Goal: Contribute content: Contribute content

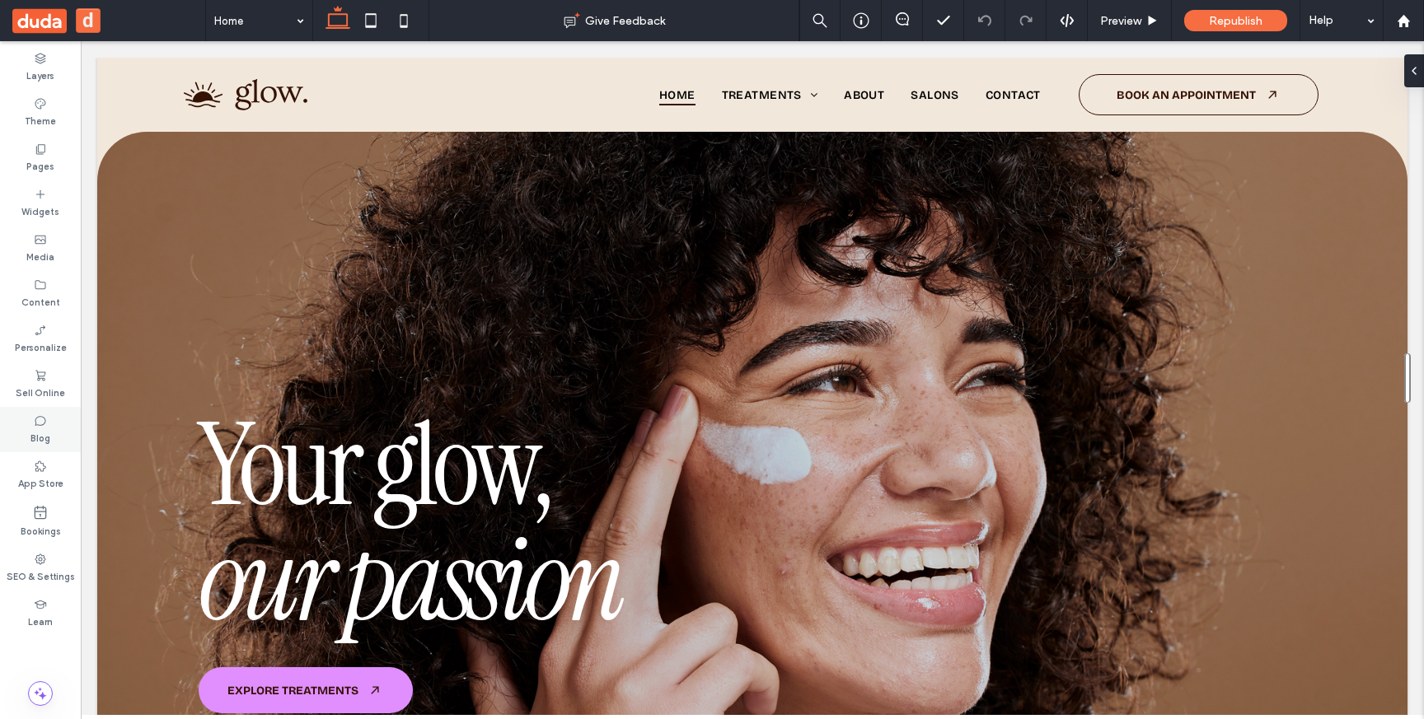
click at [44, 433] on label "Blog" at bounding box center [40, 437] width 20 height 18
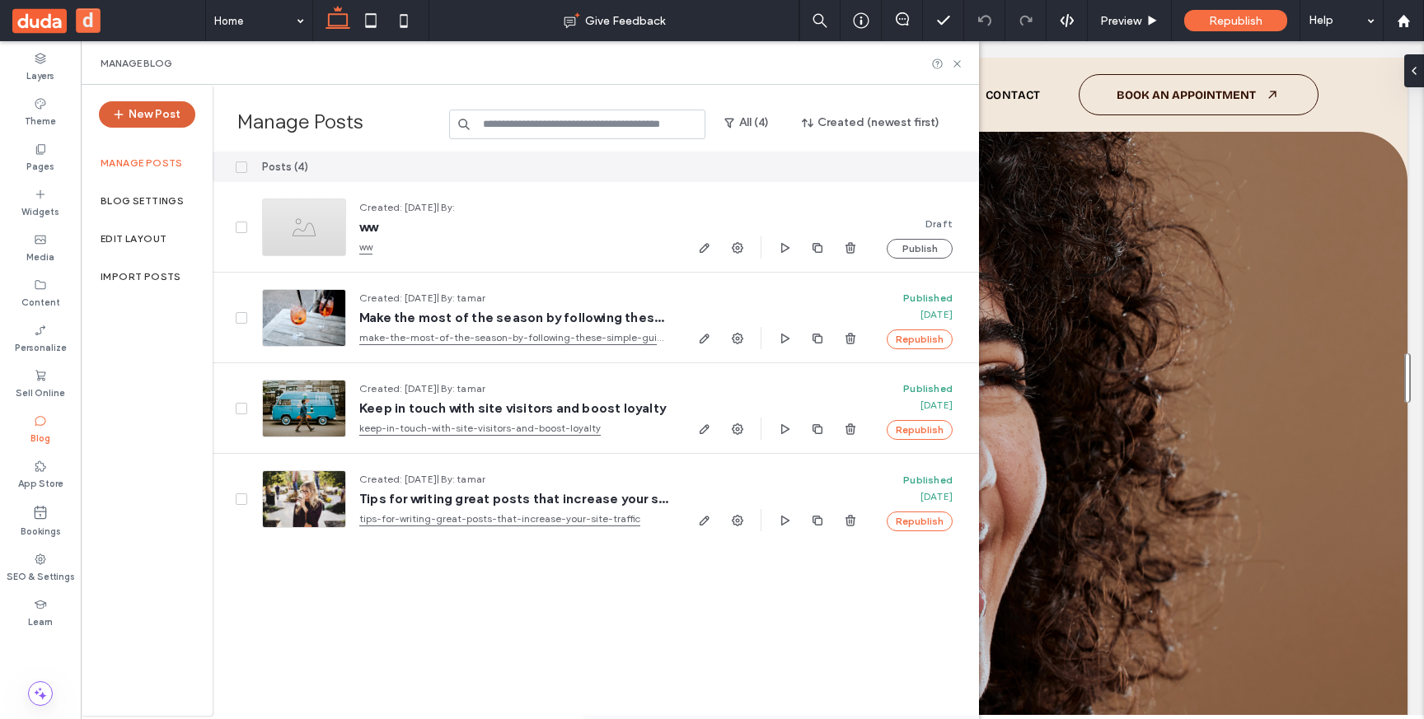
click at [142, 113] on button "New Post" at bounding box center [147, 114] width 96 height 26
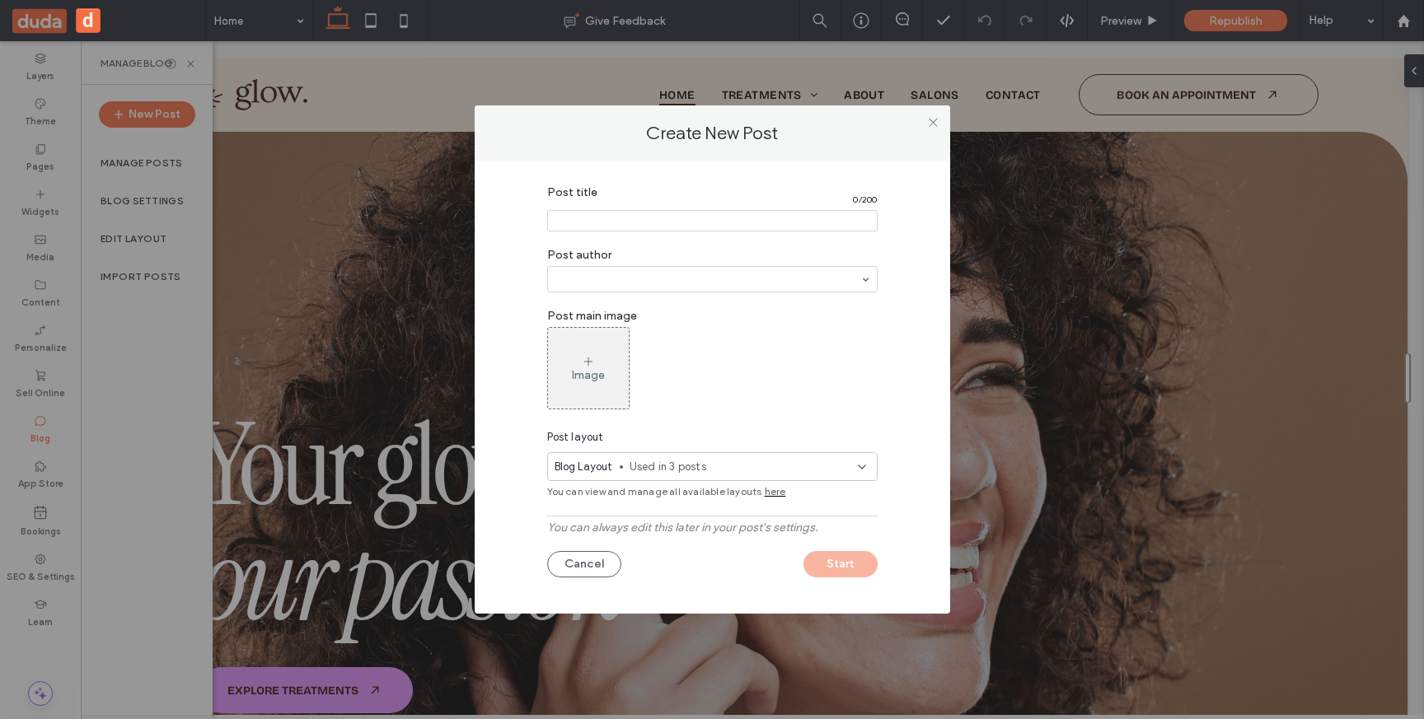
click at [666, 220] on input "Post title" at bounding box center [712, 220] width 330 height 21
type input "**"
click at [765, 488] on span "here" at bounding box center [775, 491] width 21 height 15
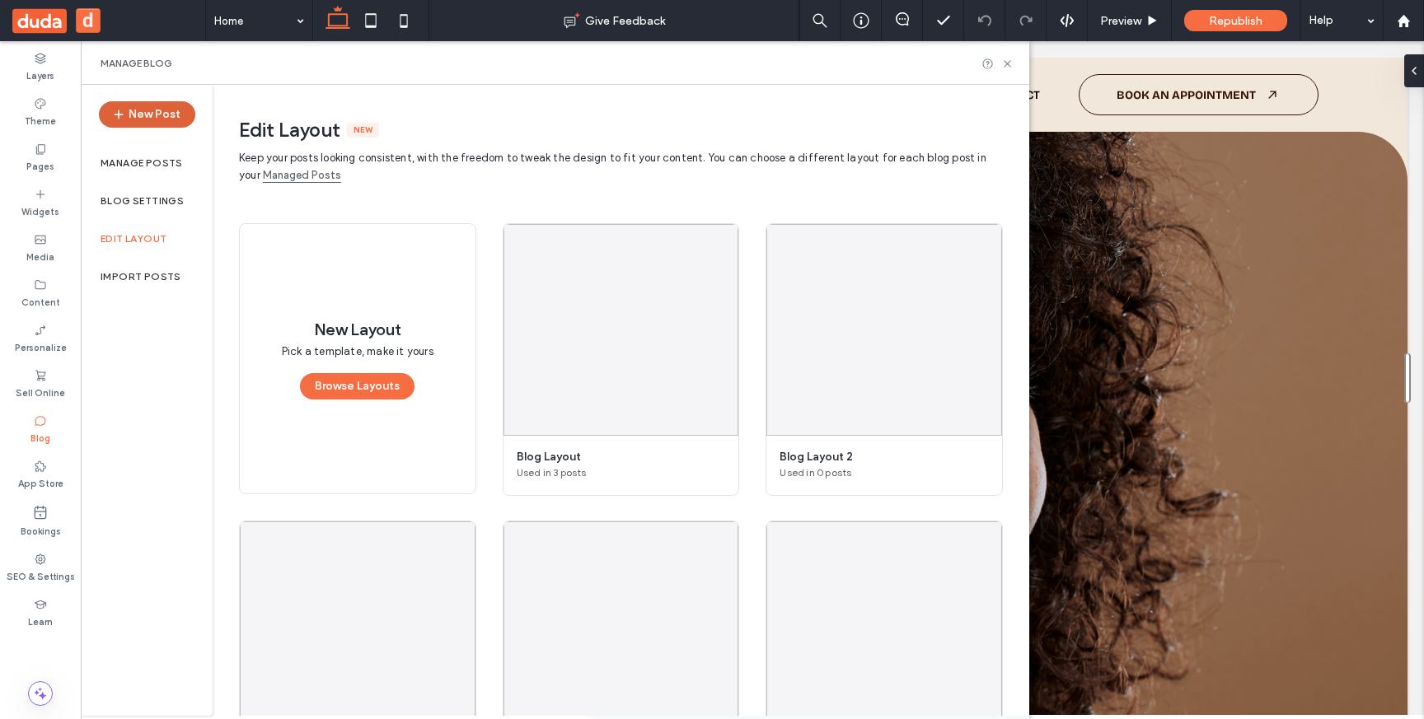
click at [149, 114] on button "New Post" at bounding box center [147, 114] width 96 height 26
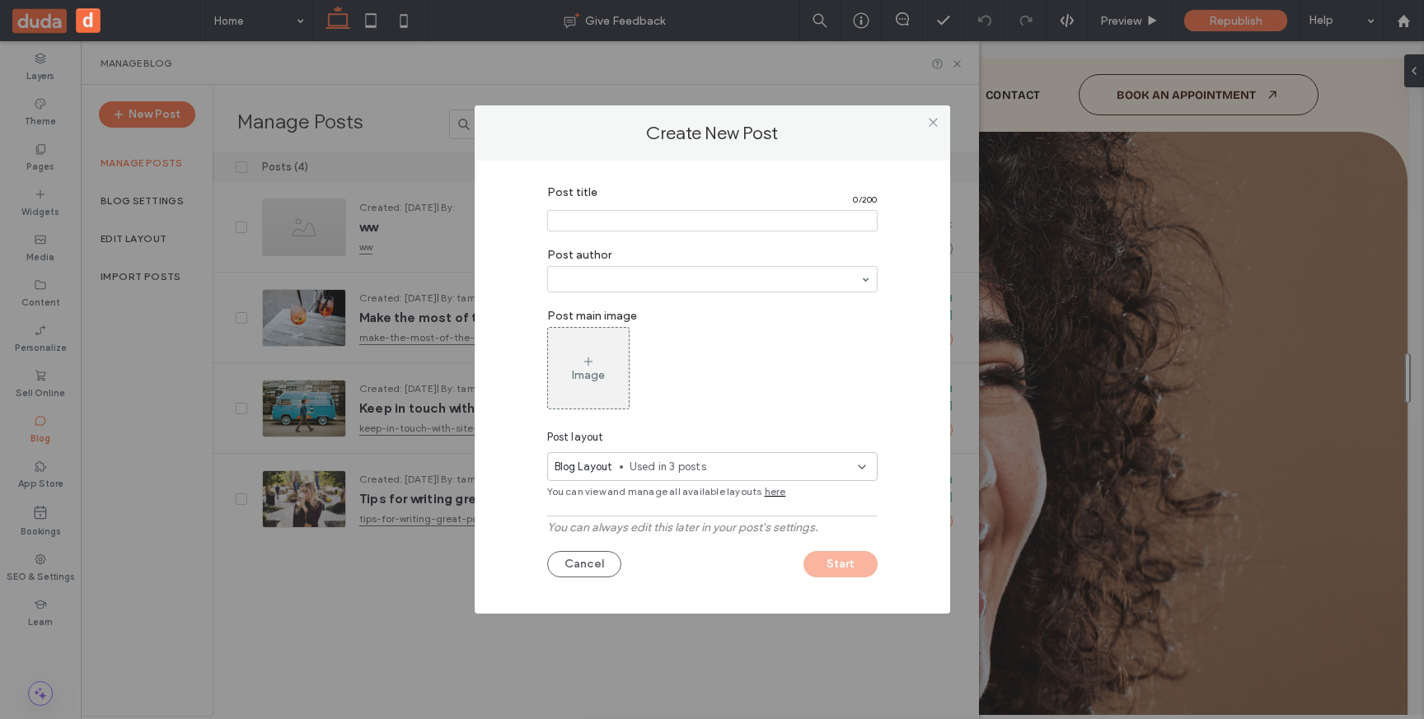
click at [770, 491] on span "here" at bounding box center [775, 491] width 21 height 15
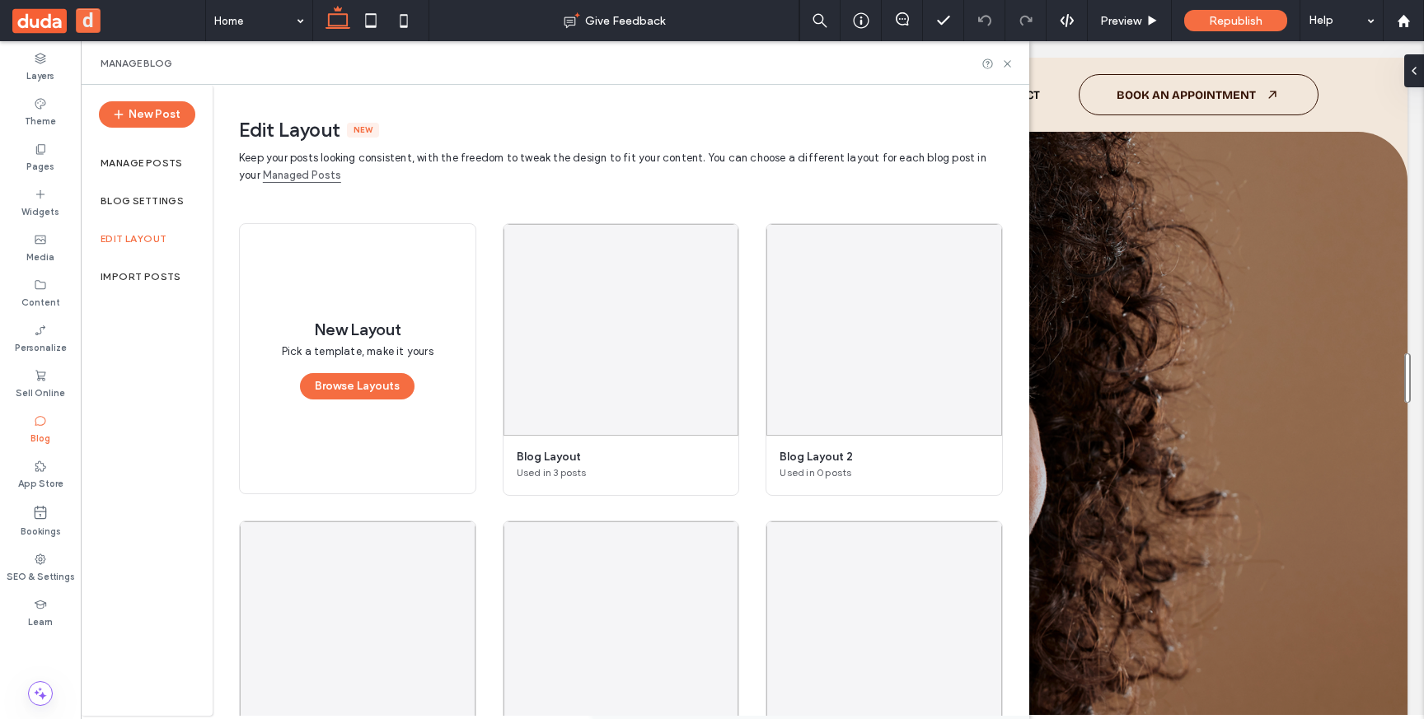
click at [141, 237] on label "Edit Layout" at bounding box center [134, 239] width 66 height 12
click at [146, 161] on label "Manage posts" at bounding box center [142, 163] width 82 height 12
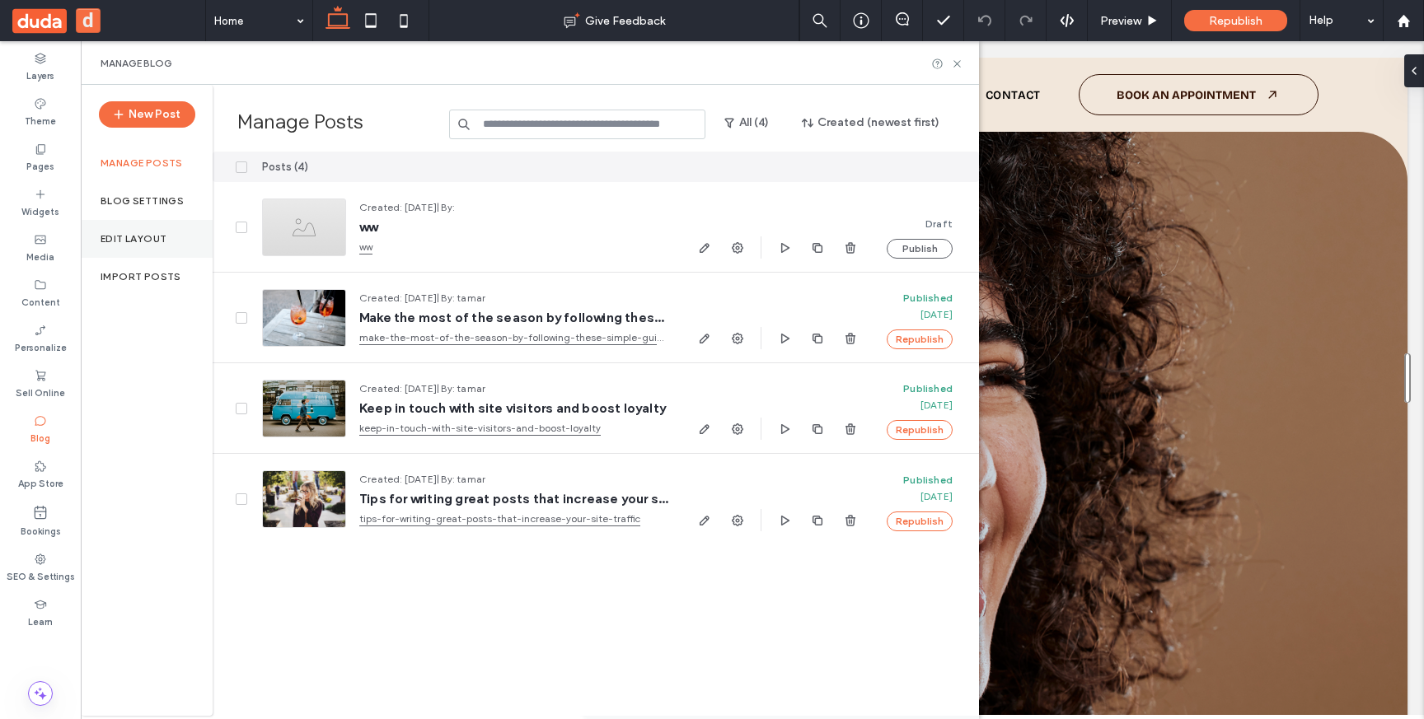
click at [138, 246] on div "Edit Layout" at bounding box center [147, 239] width 132 height 38
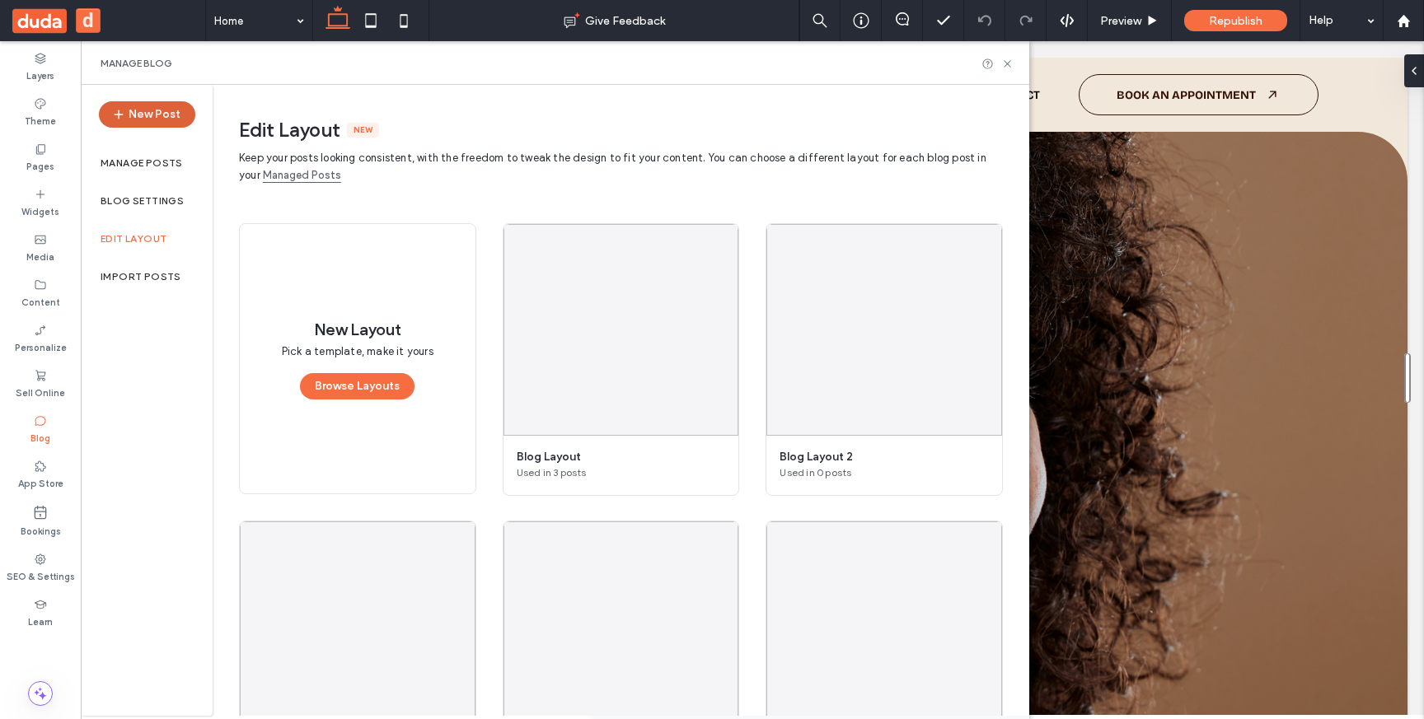
click at [154, 115] on button "New Post" at bounding box center [147, 114] width 96 height 26
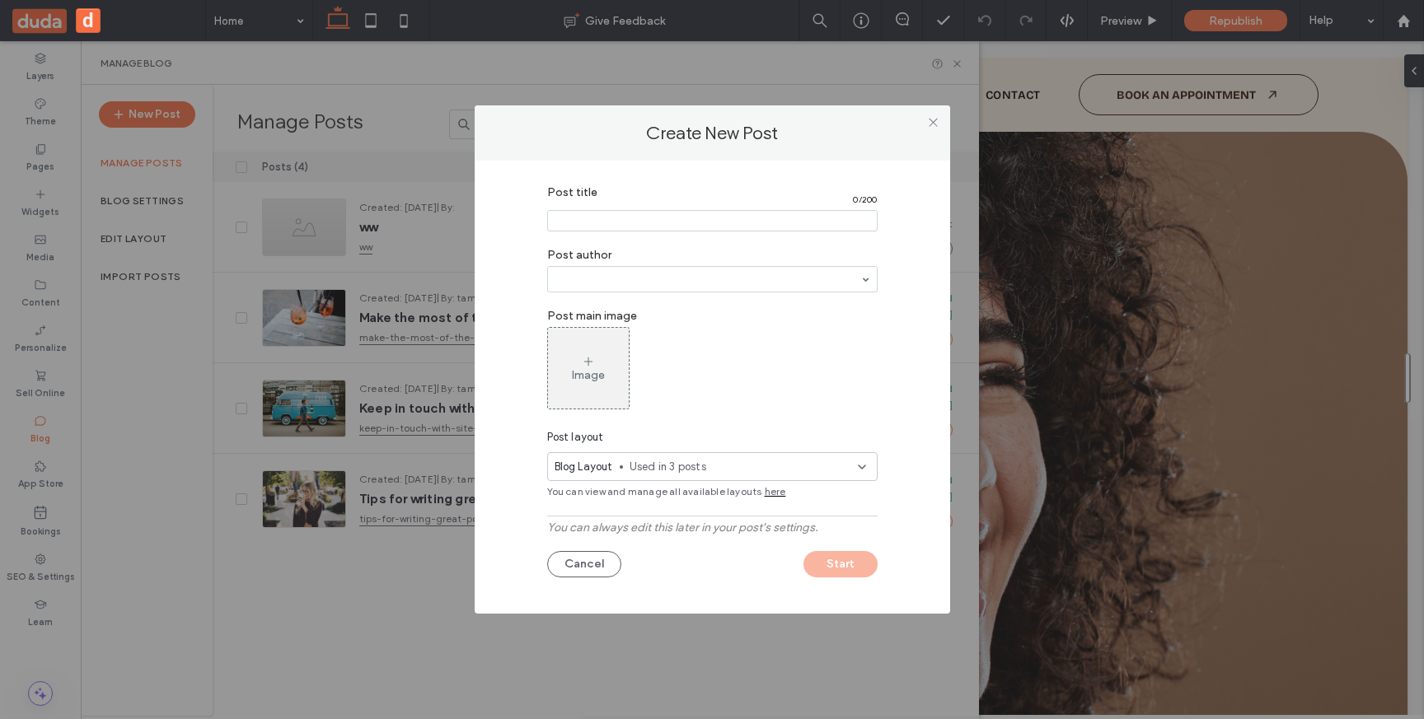
click at [776, 470] on span "Used in 3 posts" at bounding box center [743, 467] width 228 height 16
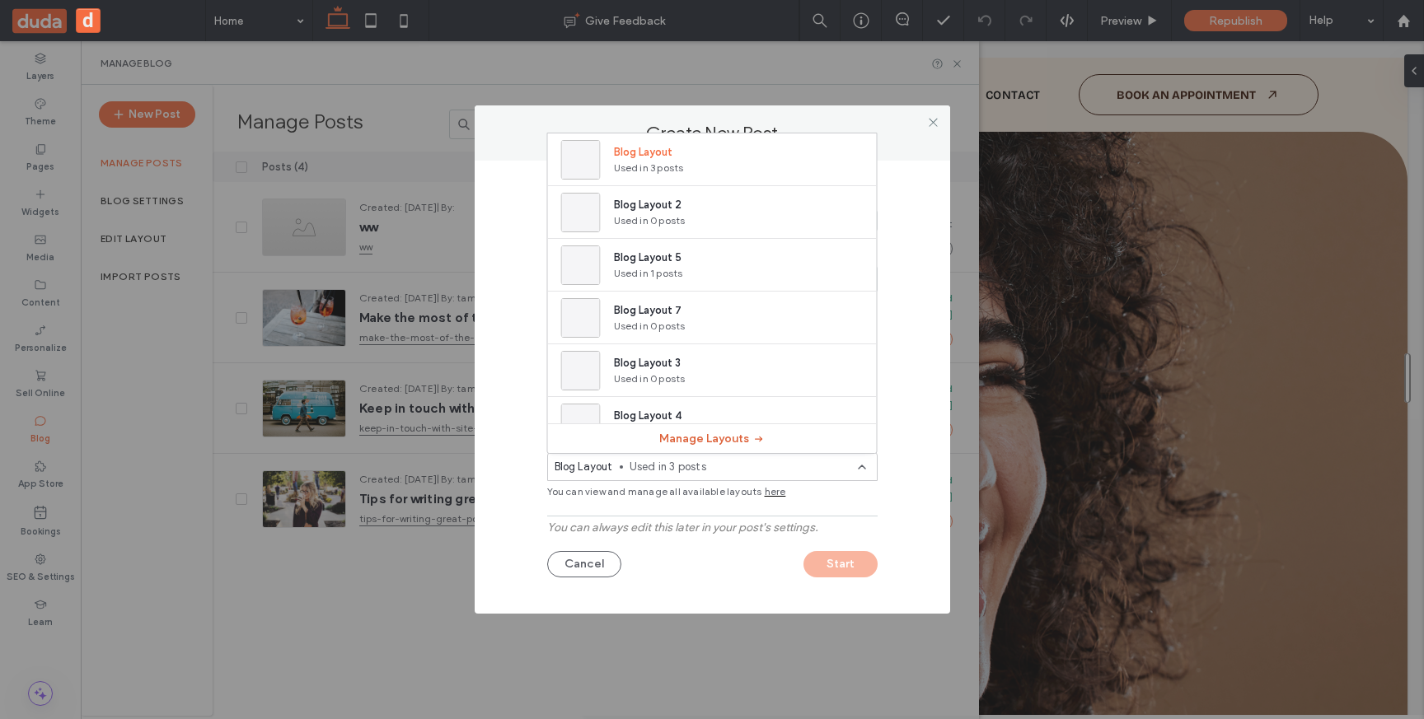
click at [737, 440] on button "Manage Layouts" at bounding box center [712, 439] width 106 height 26
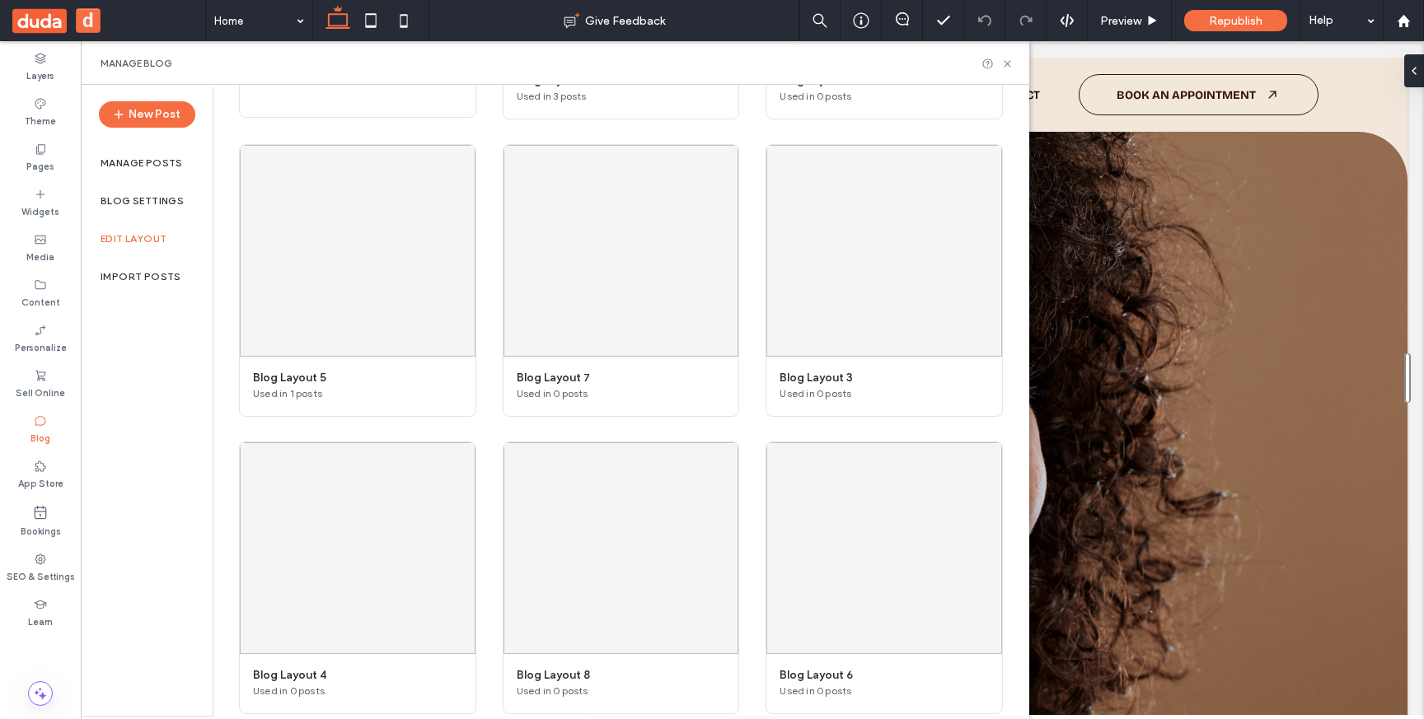
scroll to position [405, 0]
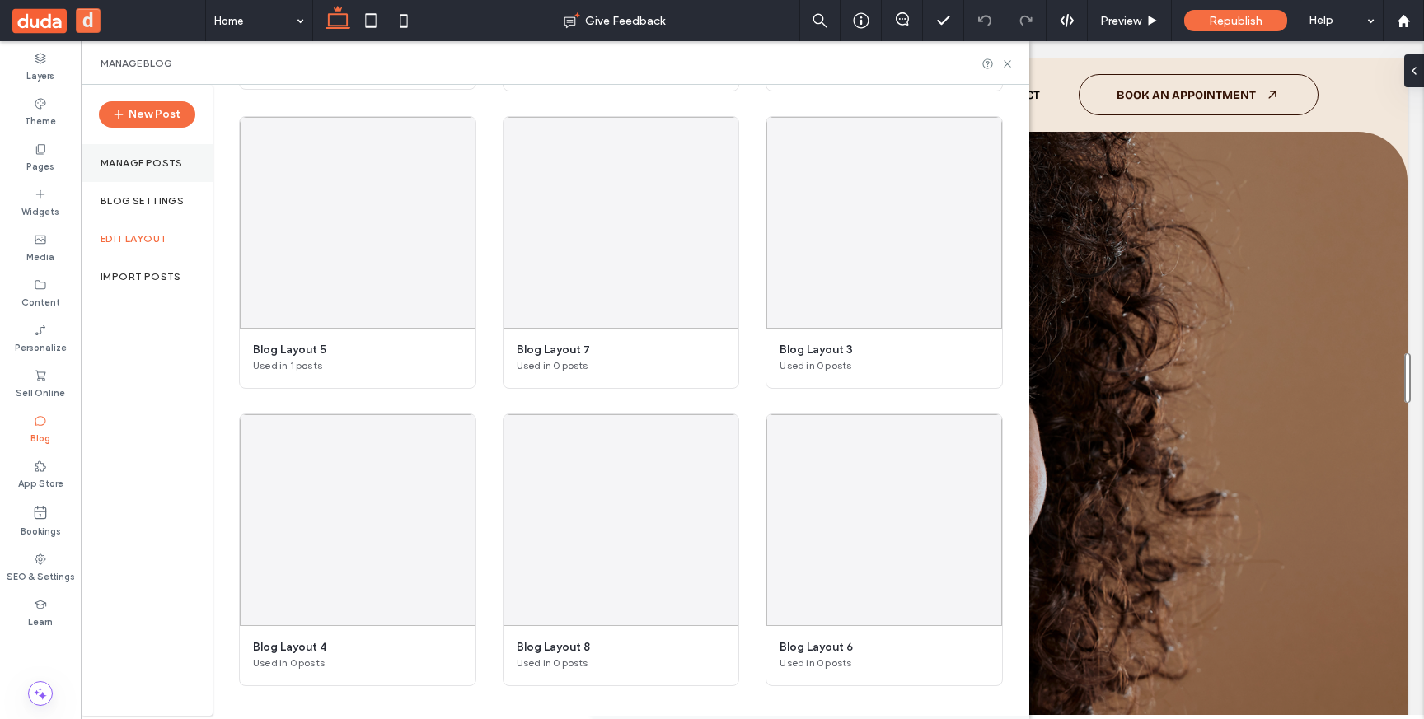
click at [154, 171] on div "Manage posts" at bounding box center [147, 163] width 132 height 38
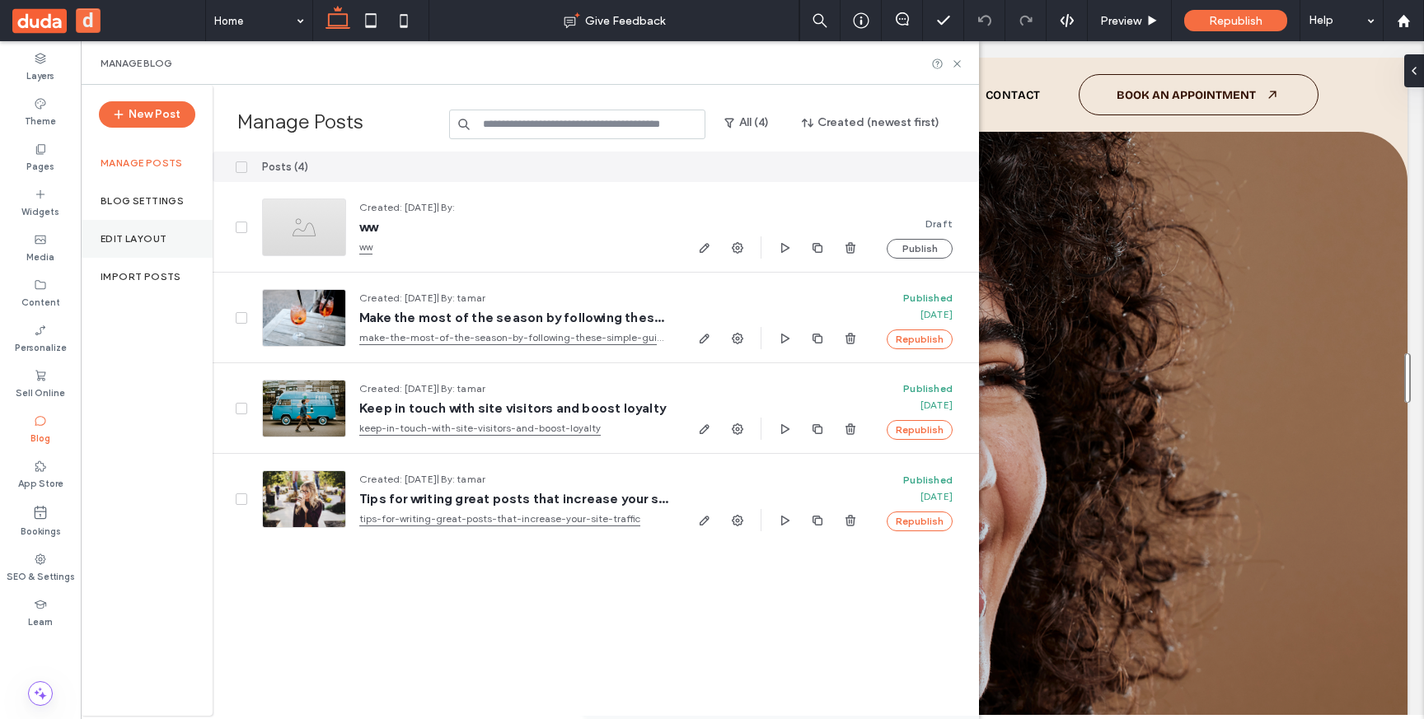
click at [151, 241] on label "Edit Layout" at bounding box center [134, 239] width 66 height 12
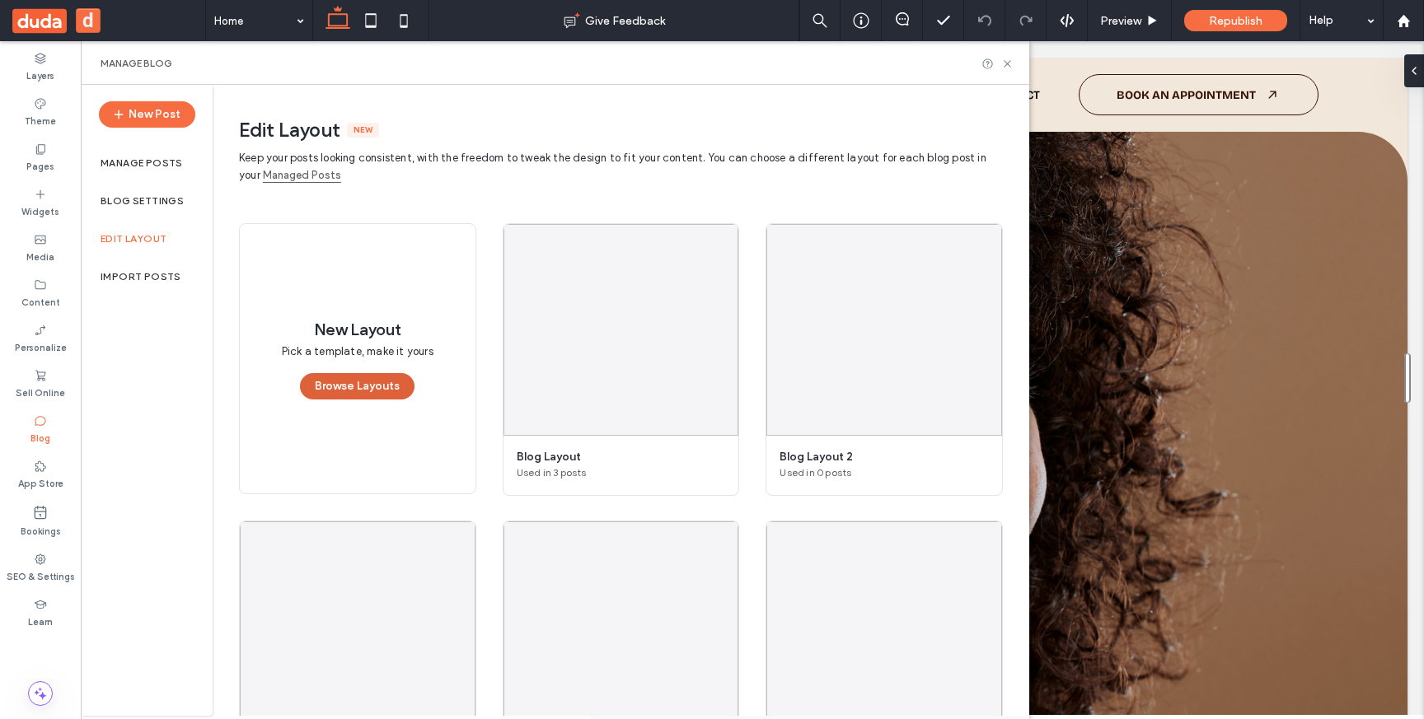
click at [343, 386] on button "Browse Layouts" at bounding box center [357, 386] width 115 height 26
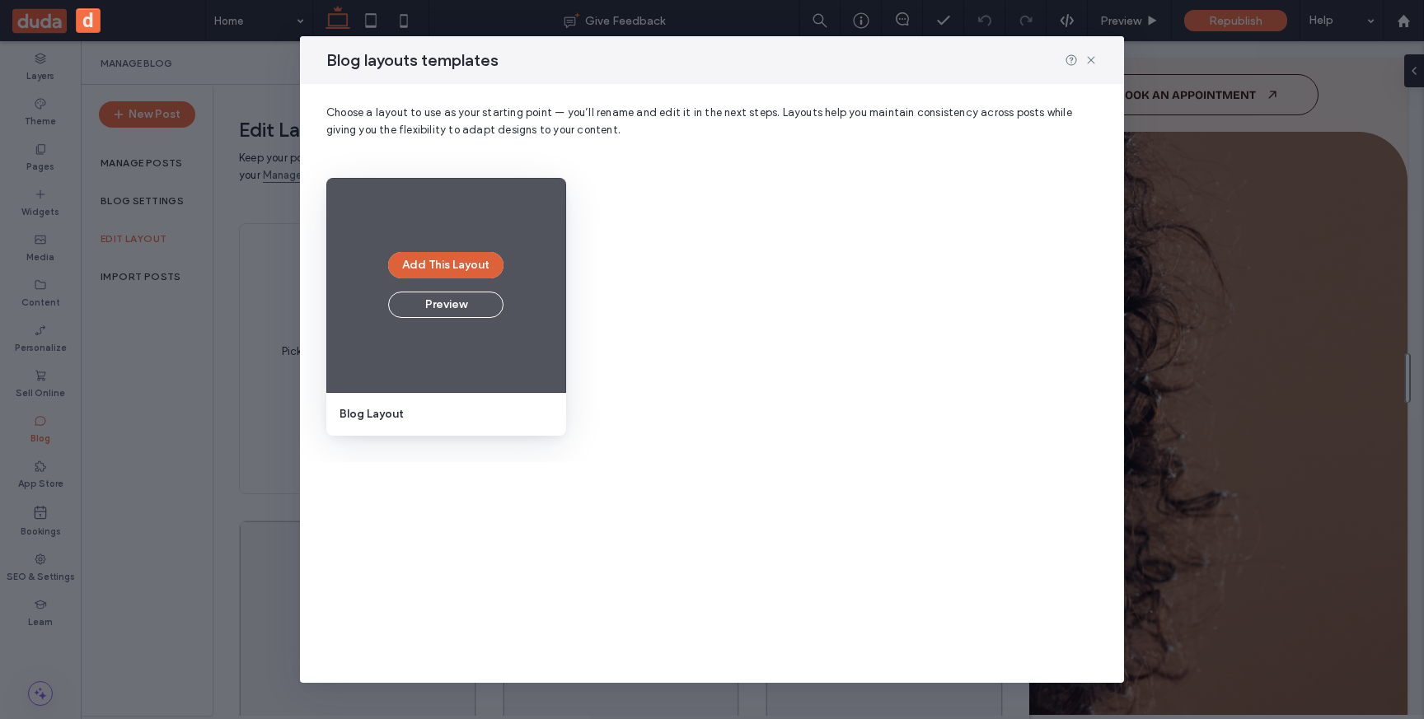
click at [490, 267] on button "Add This Layout" at bounding box center [445, 265] width 115 height 26
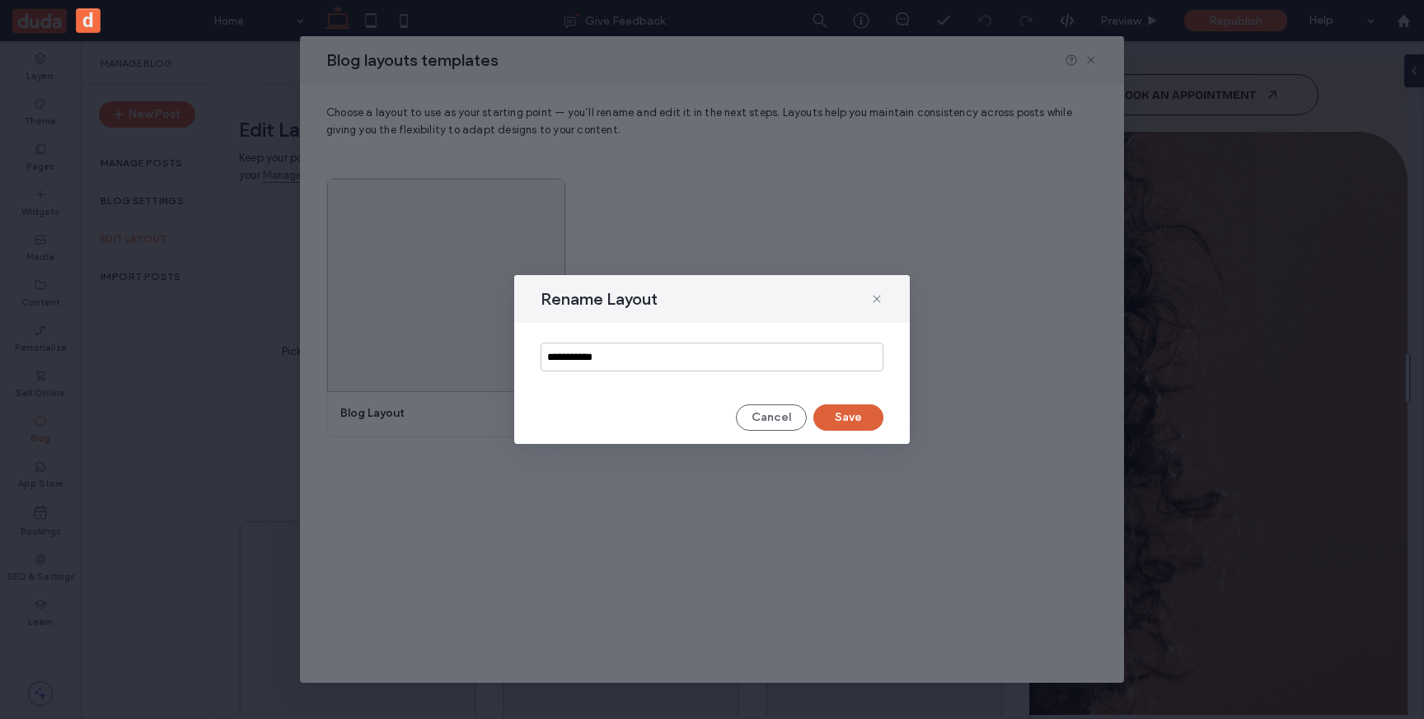
click at [853, 419] on button "Save" at bounding box center [848, 418] width 70 height 26
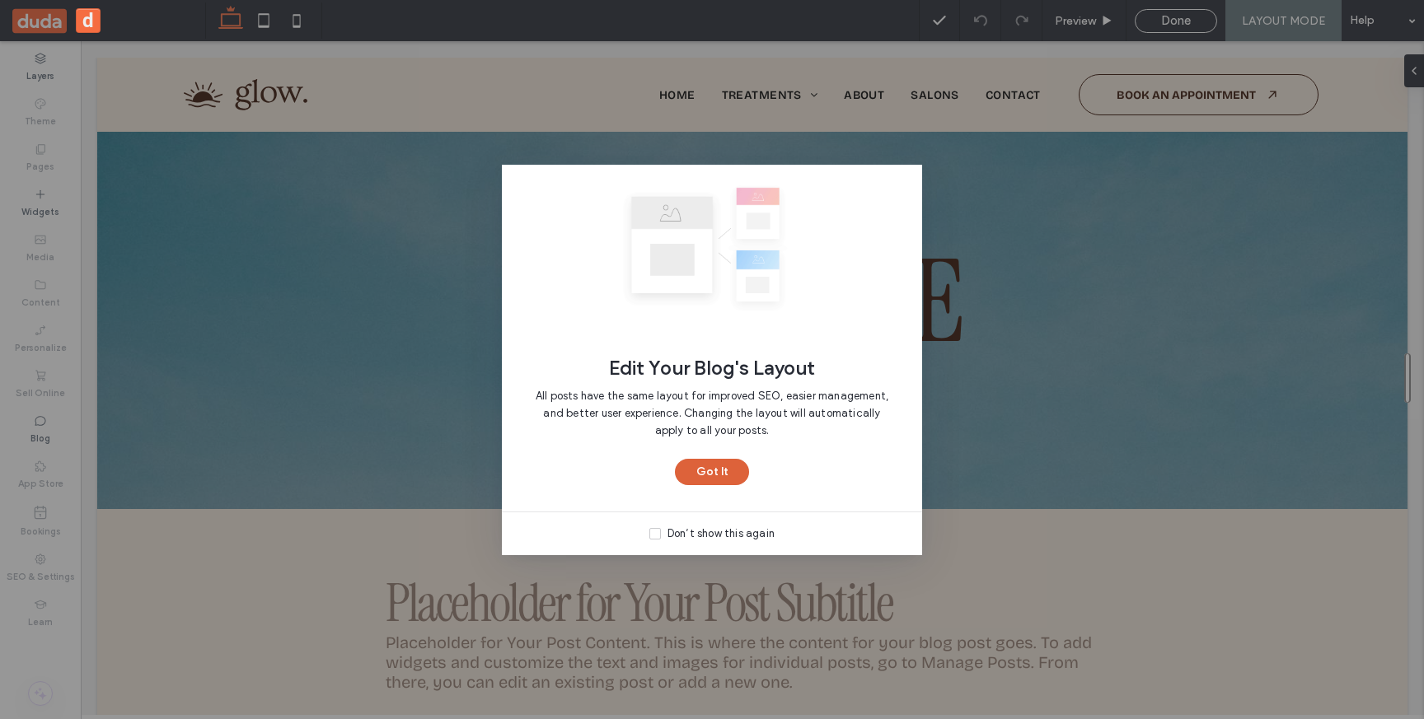
click at [709, 461] on button "Got It" at bounding box center [712, 472] width 74 height 26
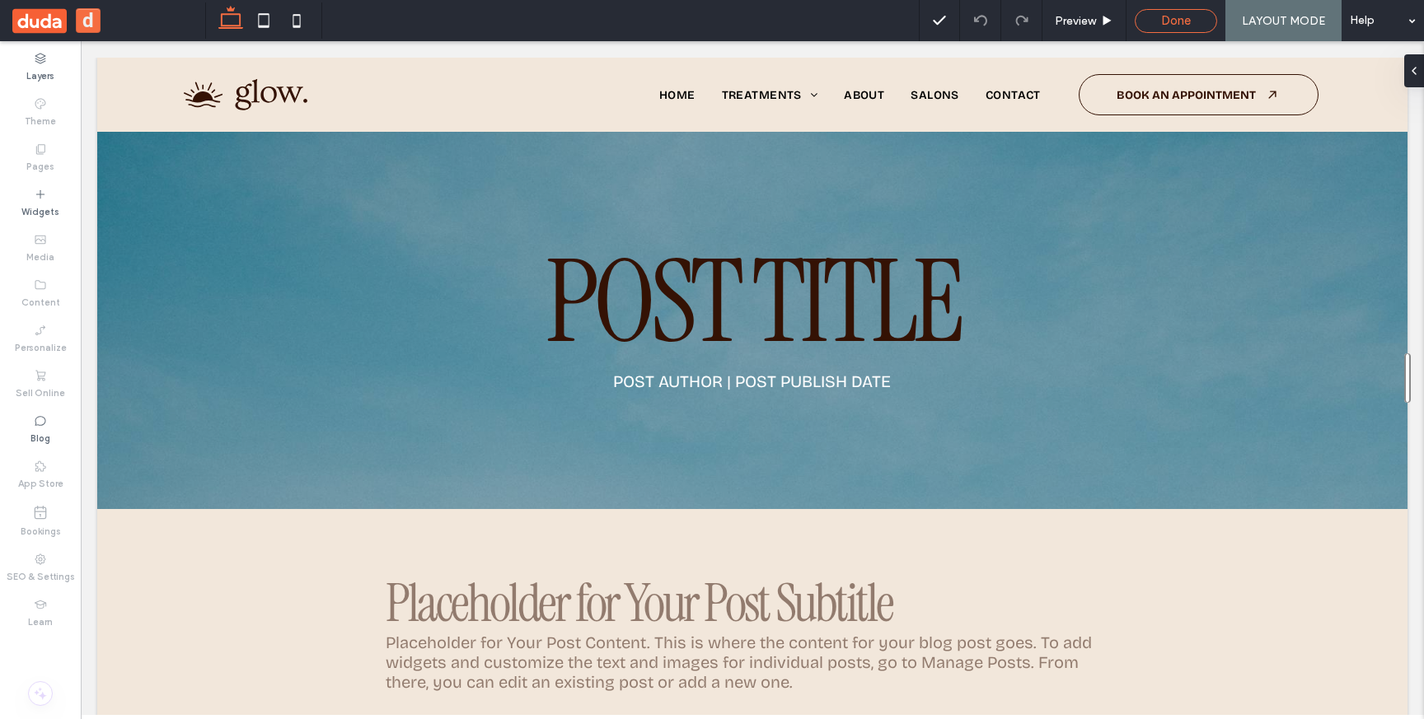
click at [1200, 16] on div "Done" at bounding box center [1175, 20] width 81 height 15
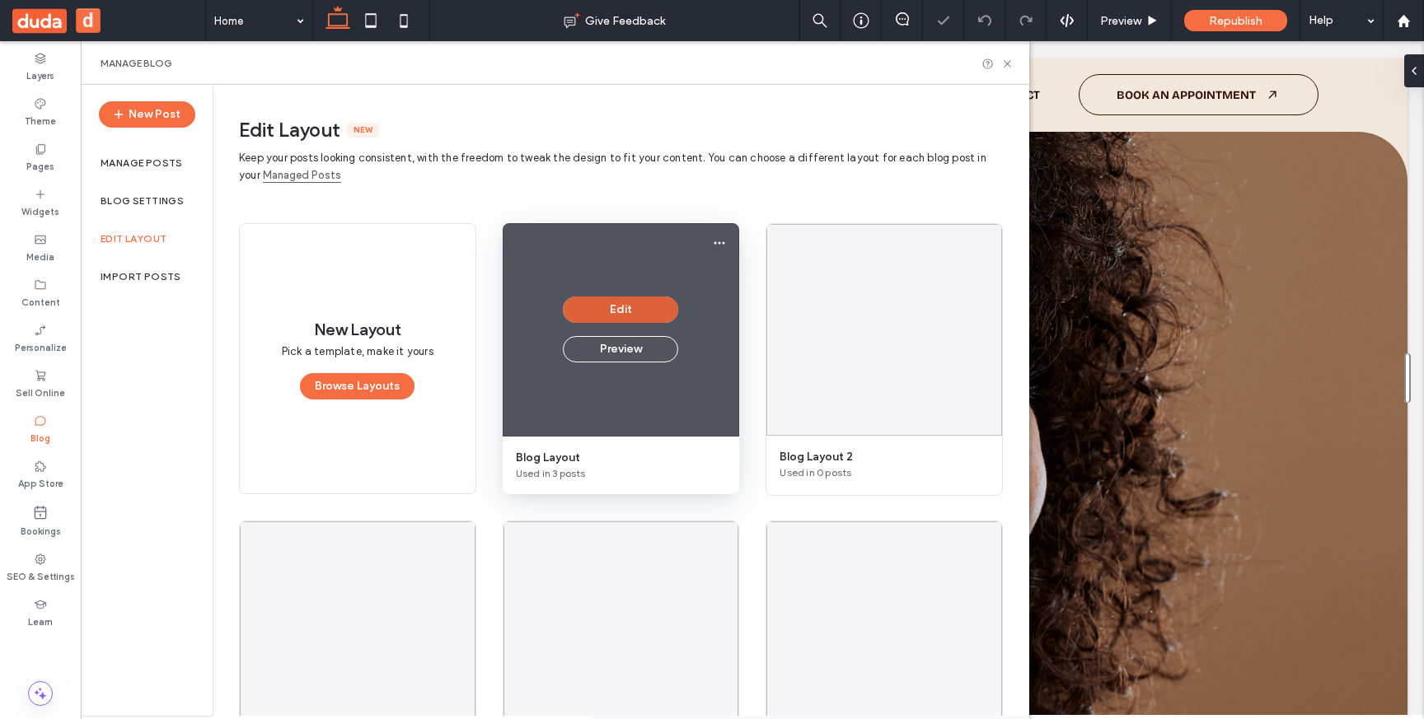
click at [618, 310] on button "Edit" at bounding box center [620, 310] width 115 height 26
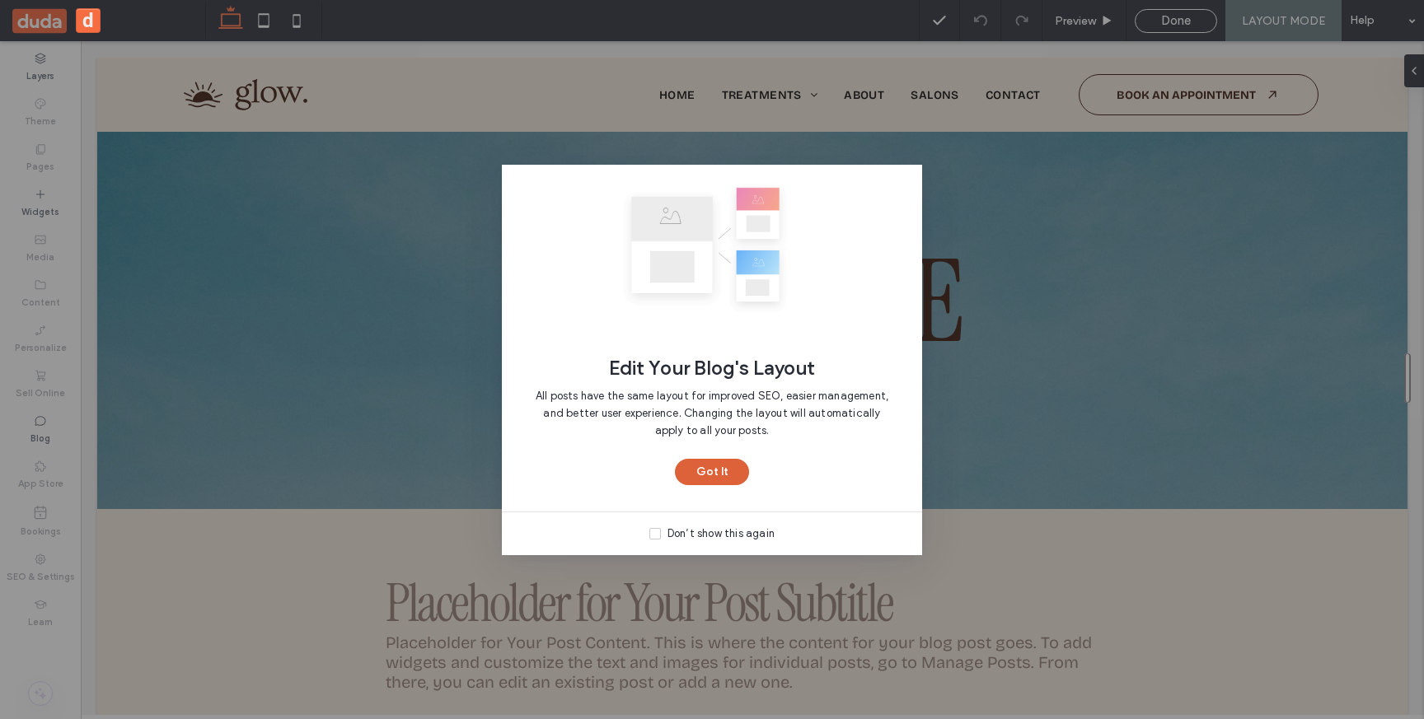
click at [711, 466] on button "Got It" at bounding box center [712, 472] width 74 height 26
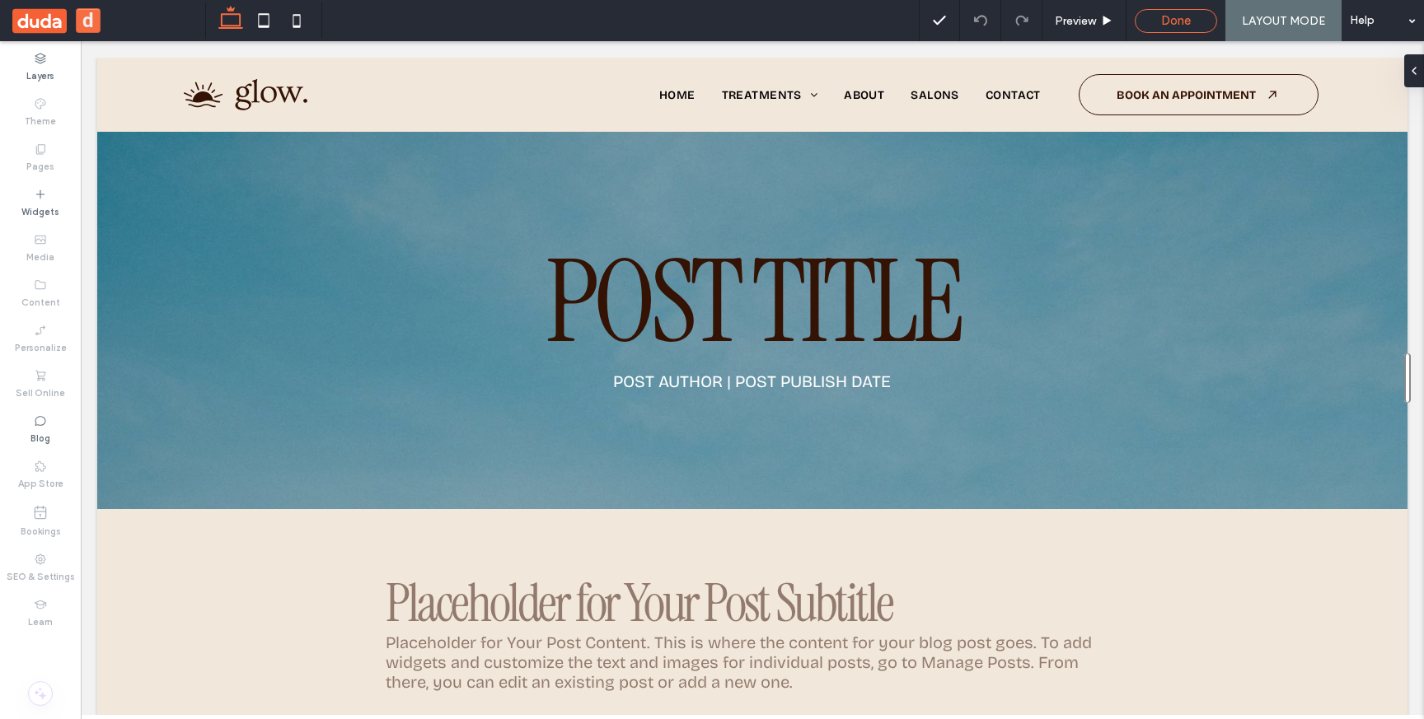
click at [1201, 20] on div "Done" at bounding box center [1175, 20] width 81 height 15
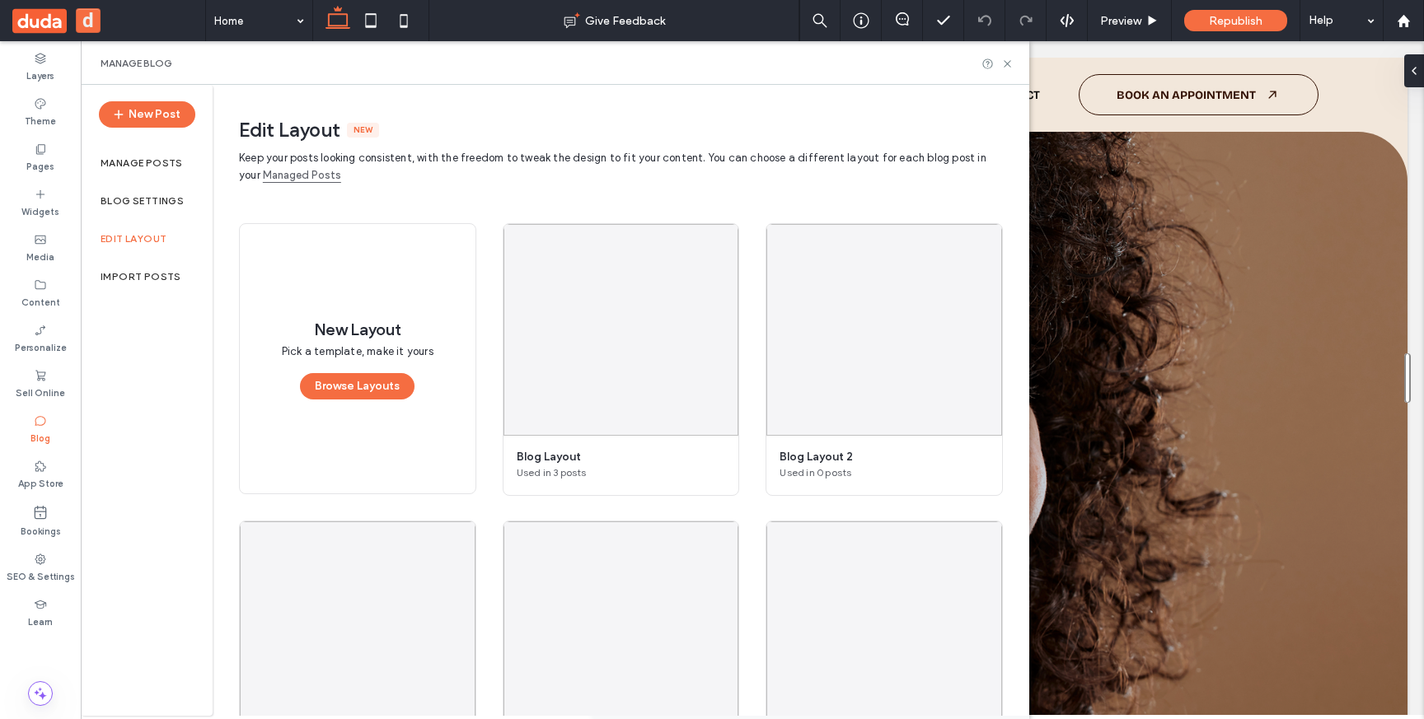
click at [303, 178] on link "Managed Posts" at bounding box center [302, 175] width 78 height 16
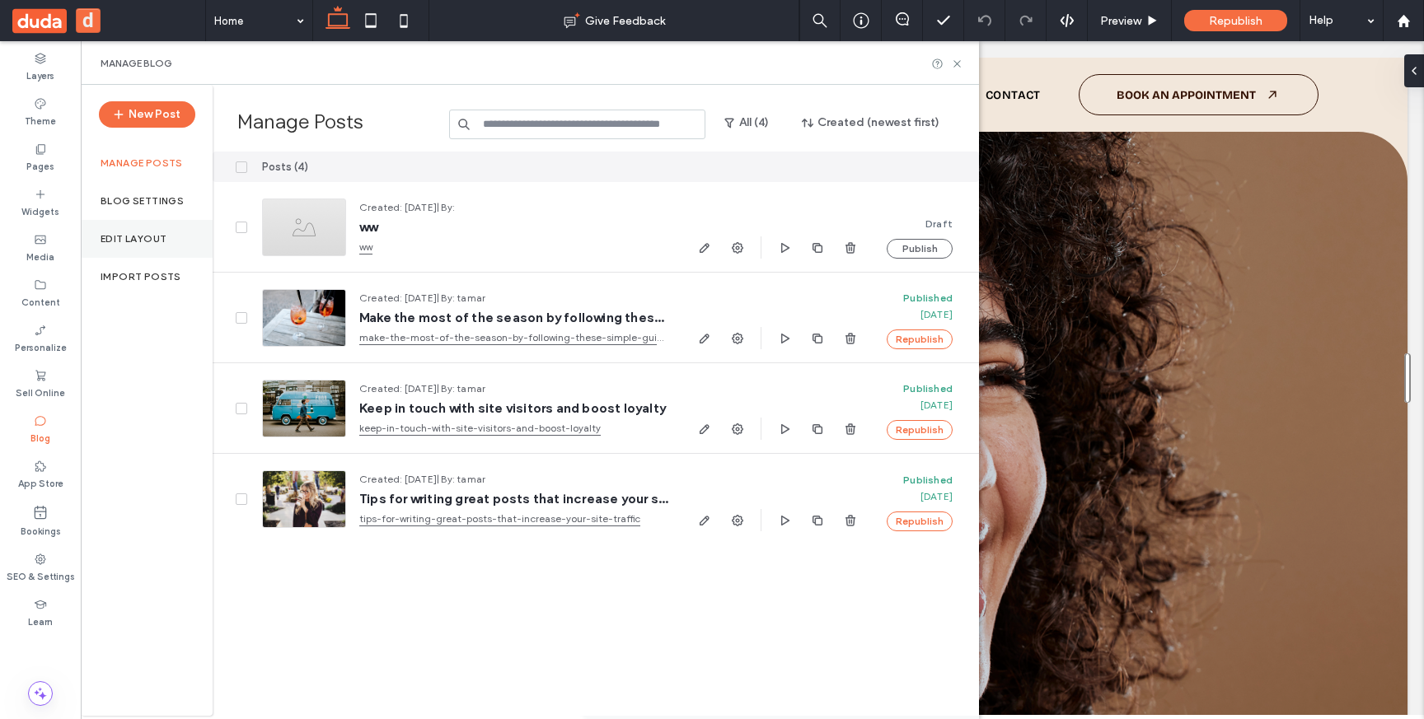
click at [136, 243] on label "Edit Layout" at bounding box center [134, 239] width 66 height 12
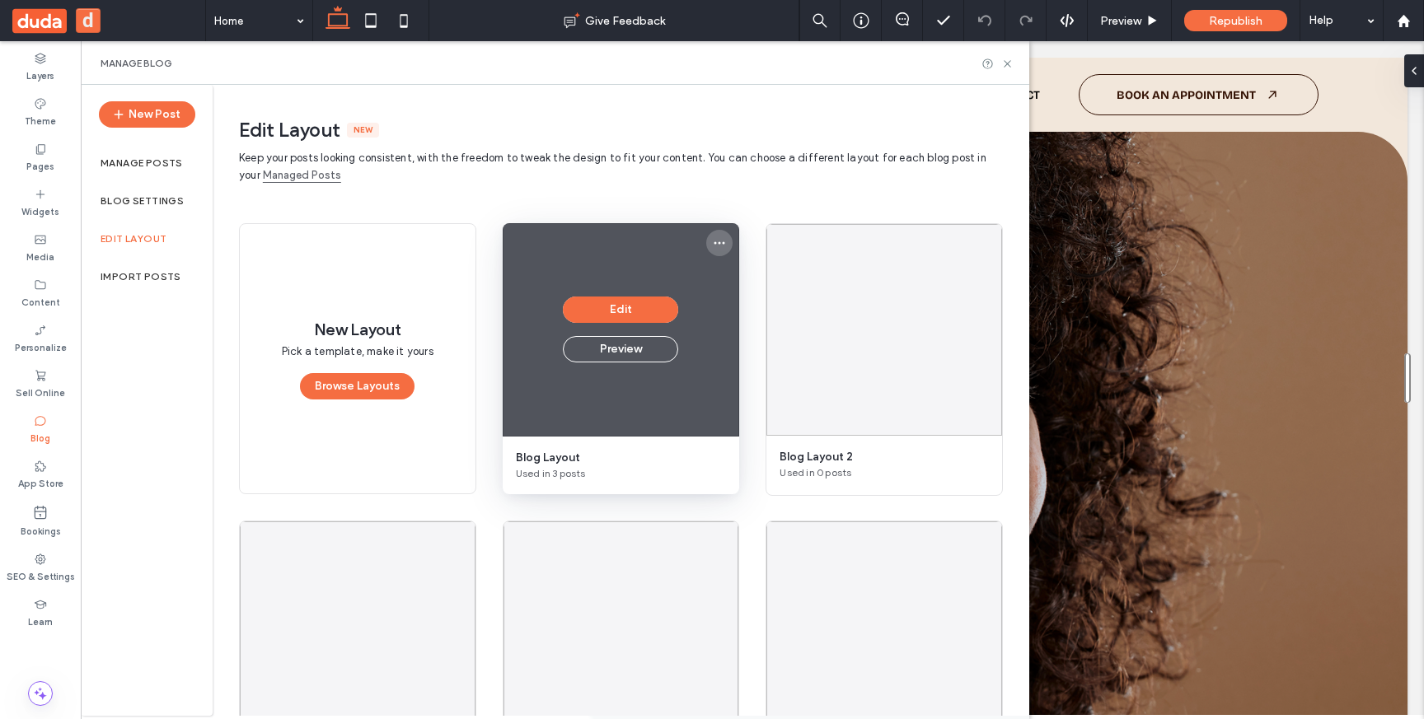
click at [718, 239] on icon "More options" at bounding box center [719, 242] width 13 height 13
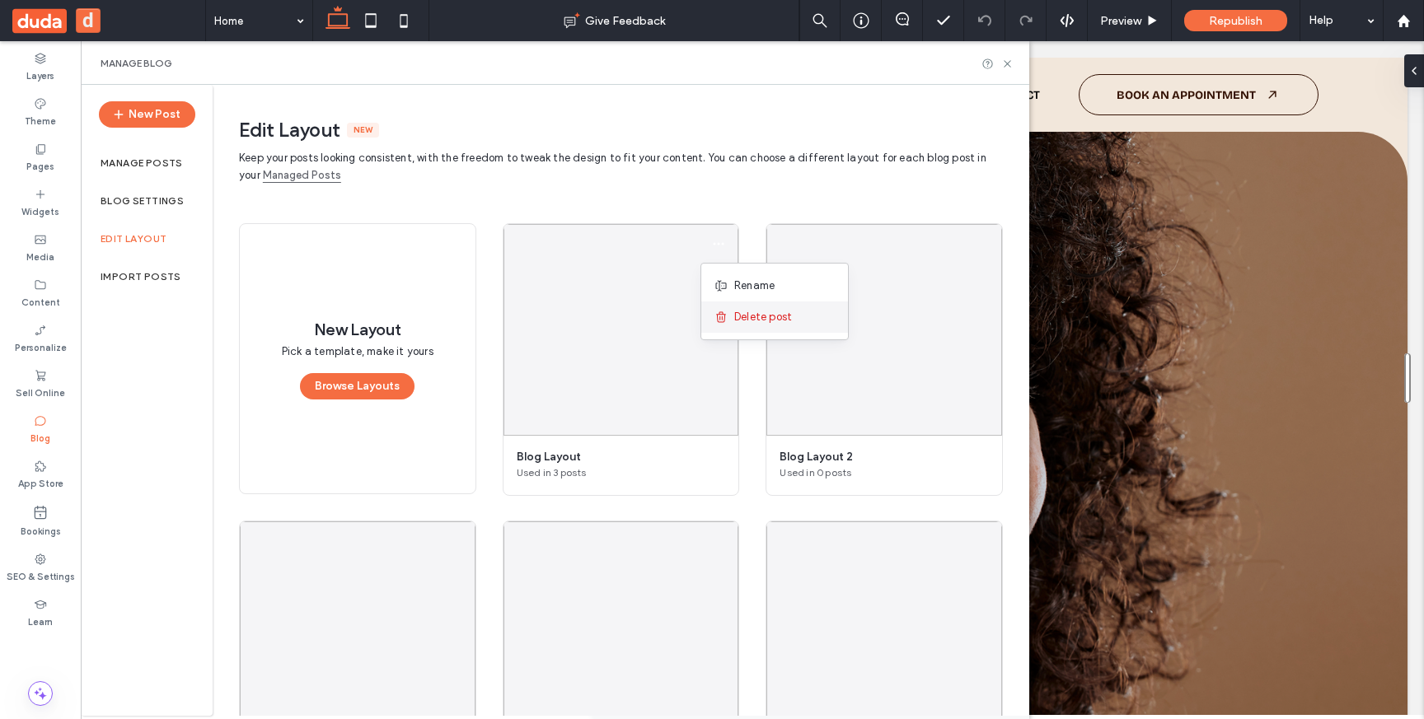
click at [742, 307] on div "Delete post" at bounding box center [774, 317] width 147 height 31
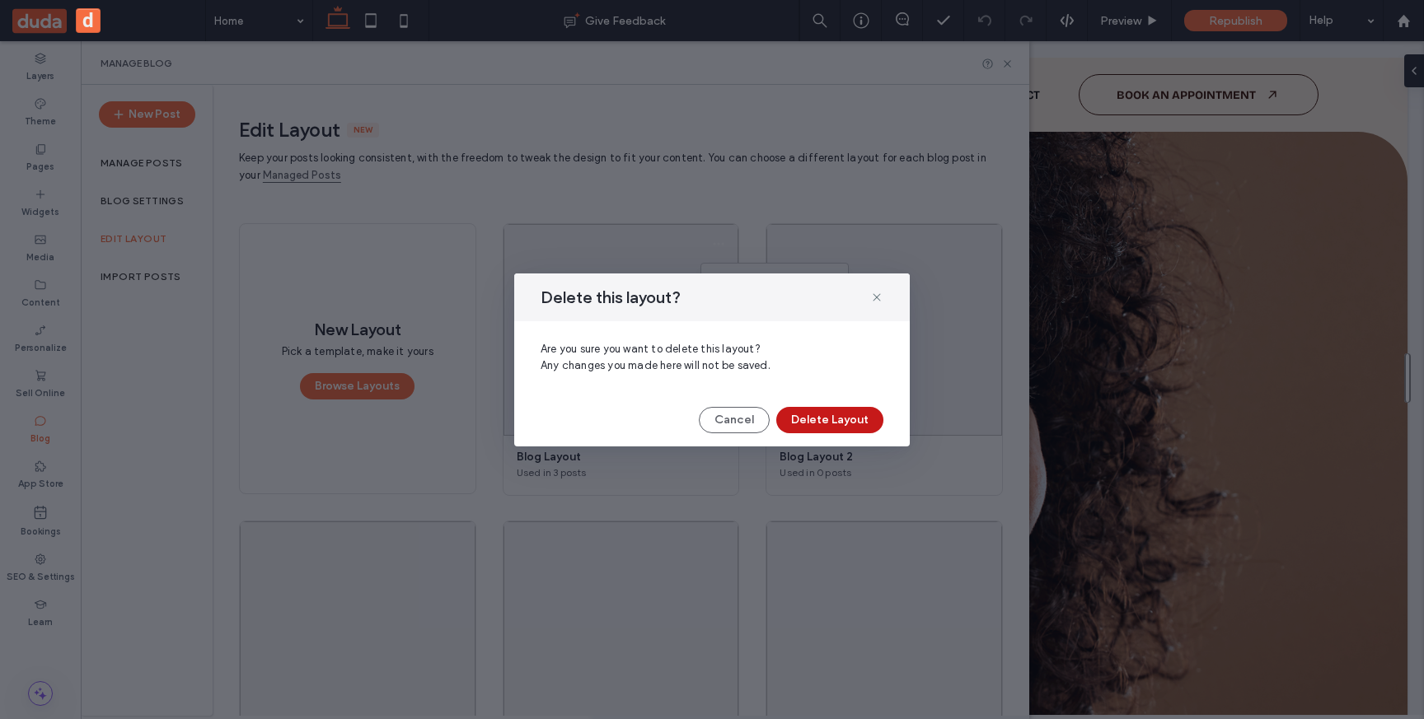
click at [817, 416] on button "Delete Layout" at bounding box center [829, 420] width 107 height 26
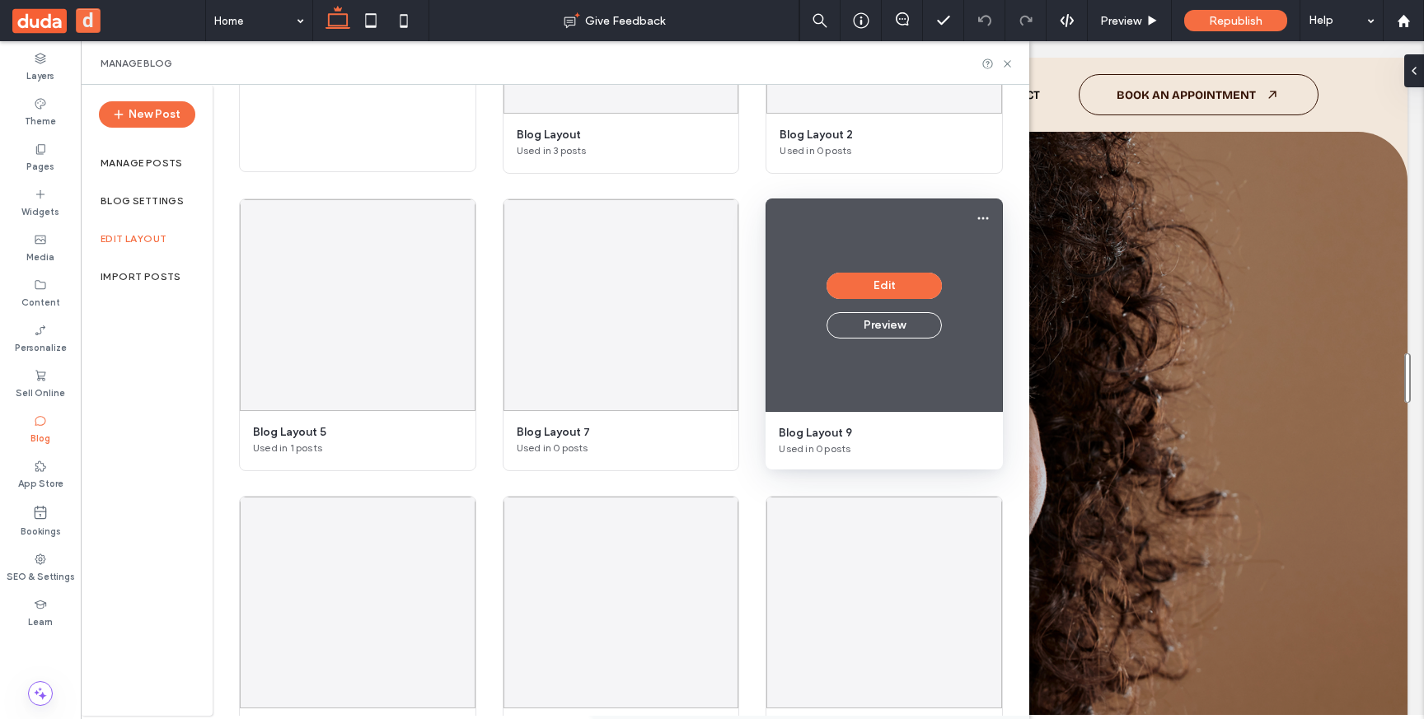
scroll to position [303, 0]
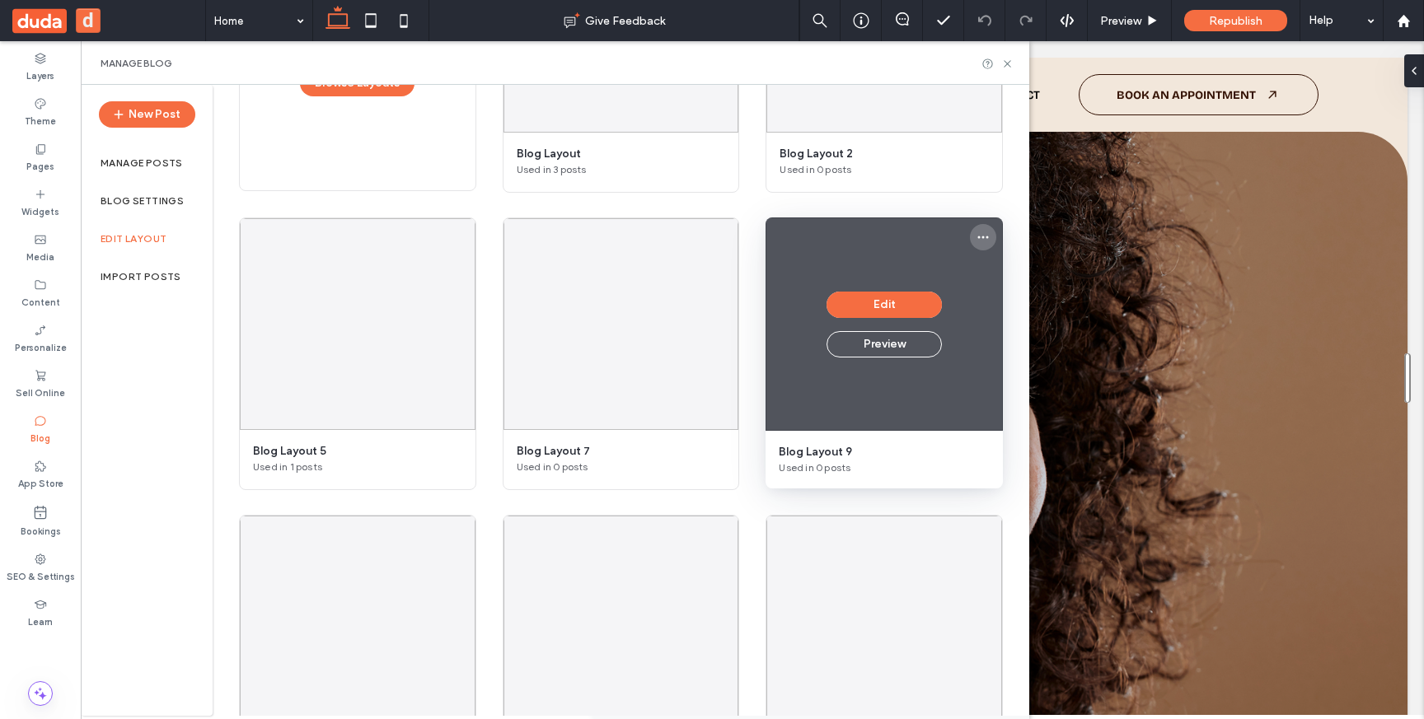
click at [976, 232] on icon "More options" at bounding box center [982, 237] width 13 height 13
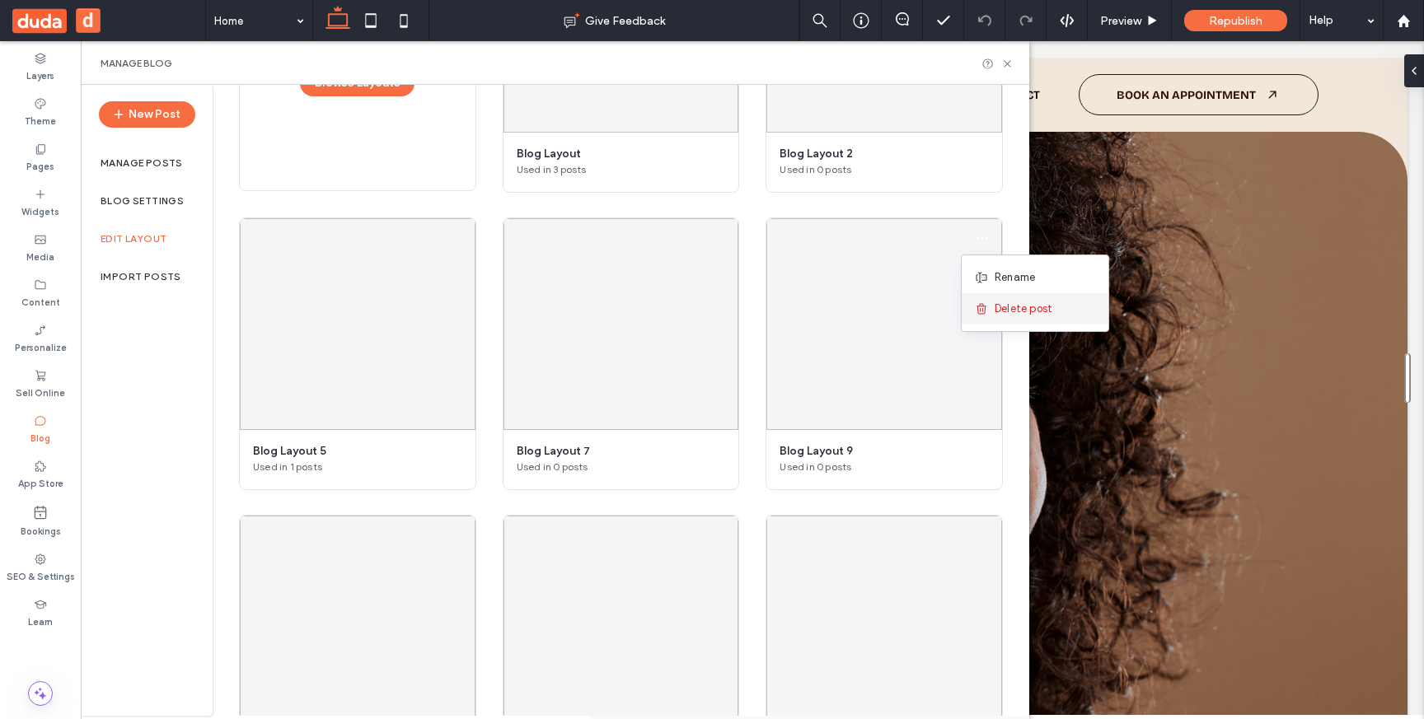
click at [988, 303] on span at bounding box center [985, 309] width 20 height 18
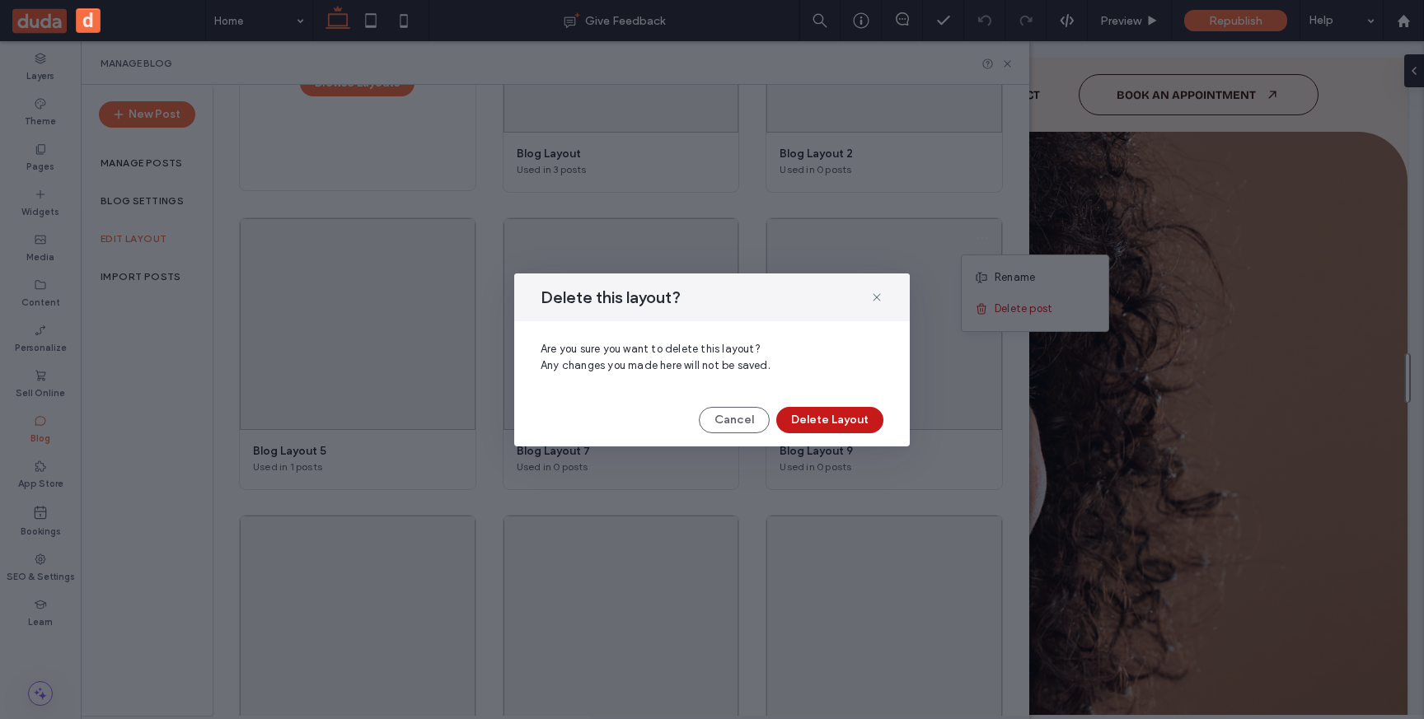
click at [839, 419] on button "Delete Layout" at bounding box center [829, 420] width 107 height 26
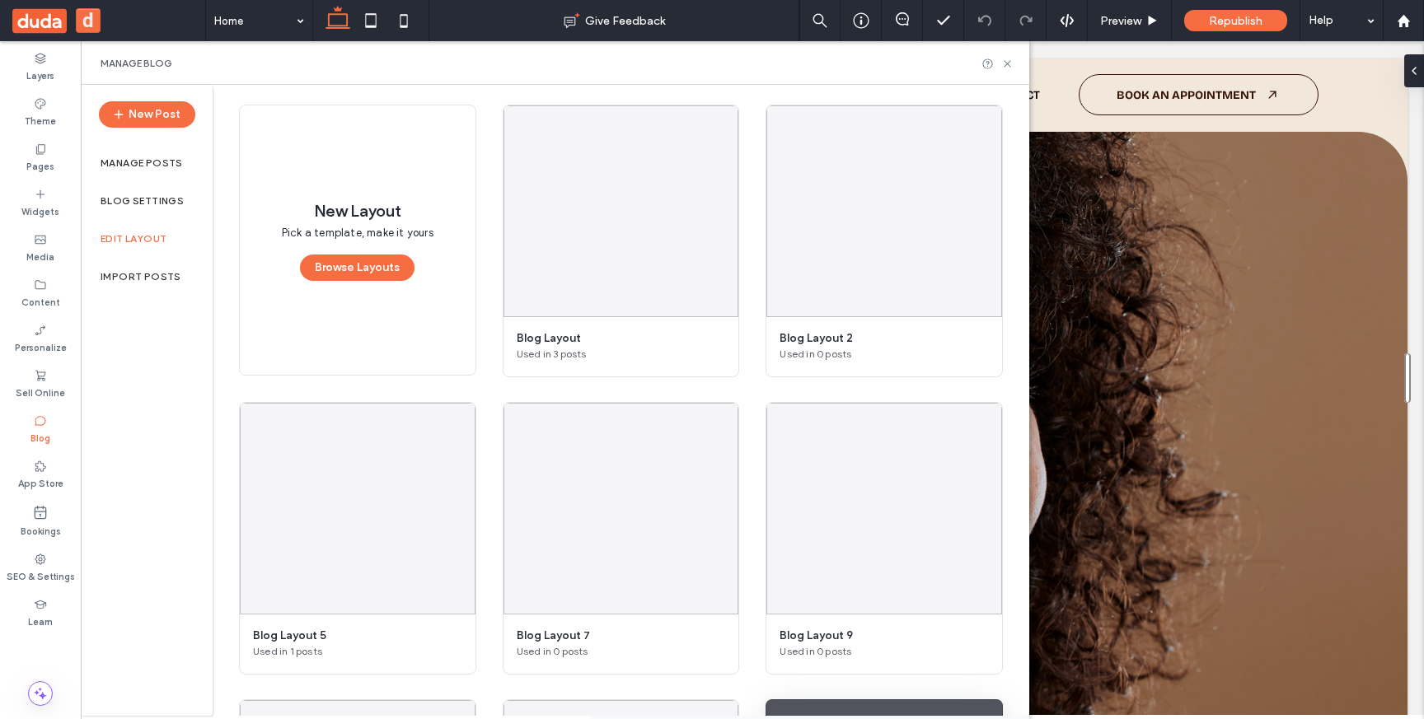
scroll to position [0, 0]
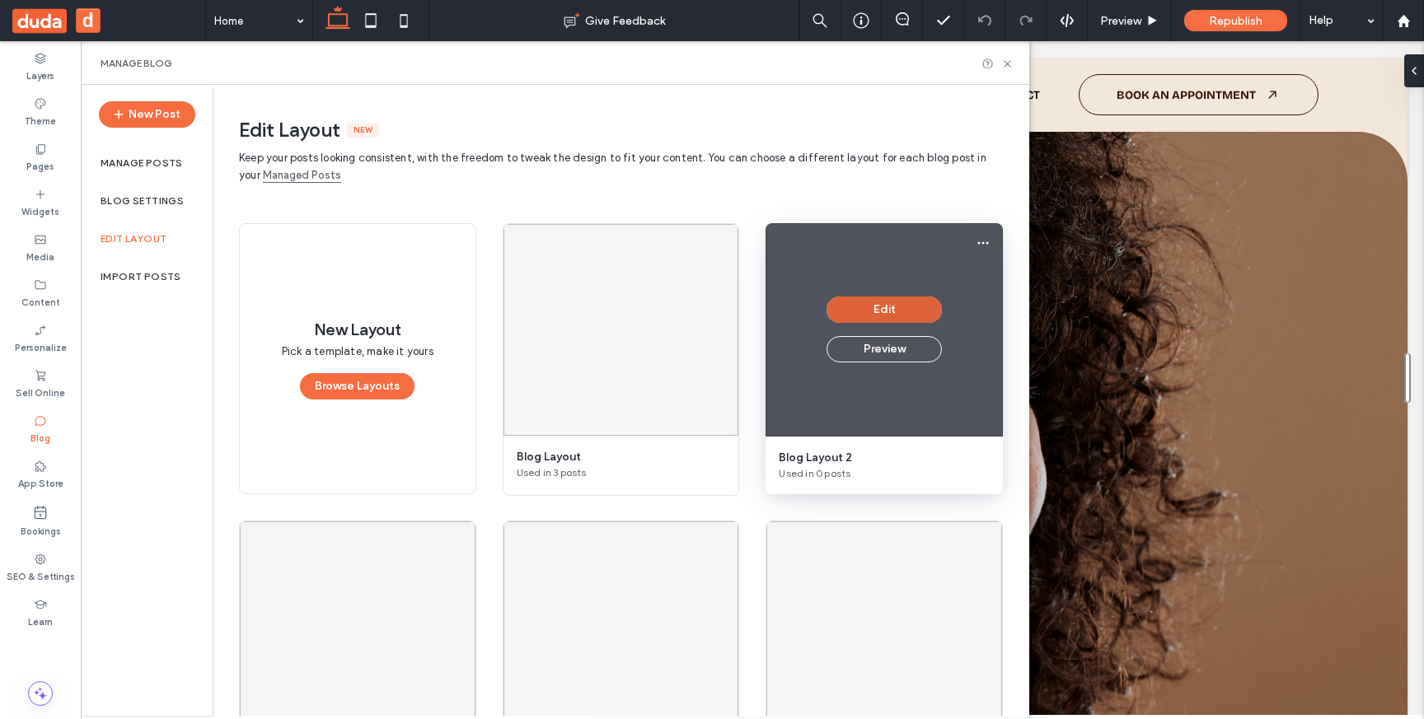
click at [902, 307] on button "Edit" at bounding box center [883, 310] width 115 height 26
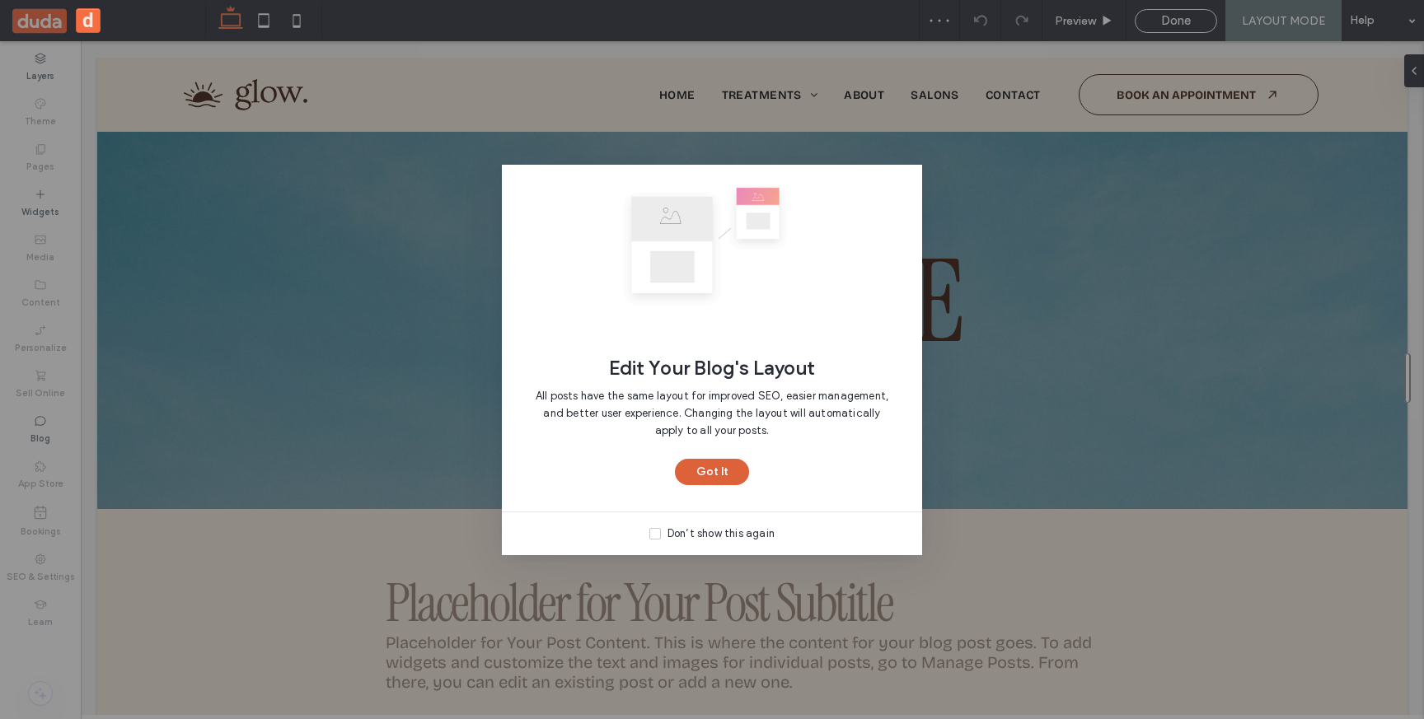
click at [716, 467] on button "Got It" at bounding box center [712, 472] width 74 height 26
